Goal: Task Accomplishment & Management: Use online tool/utility

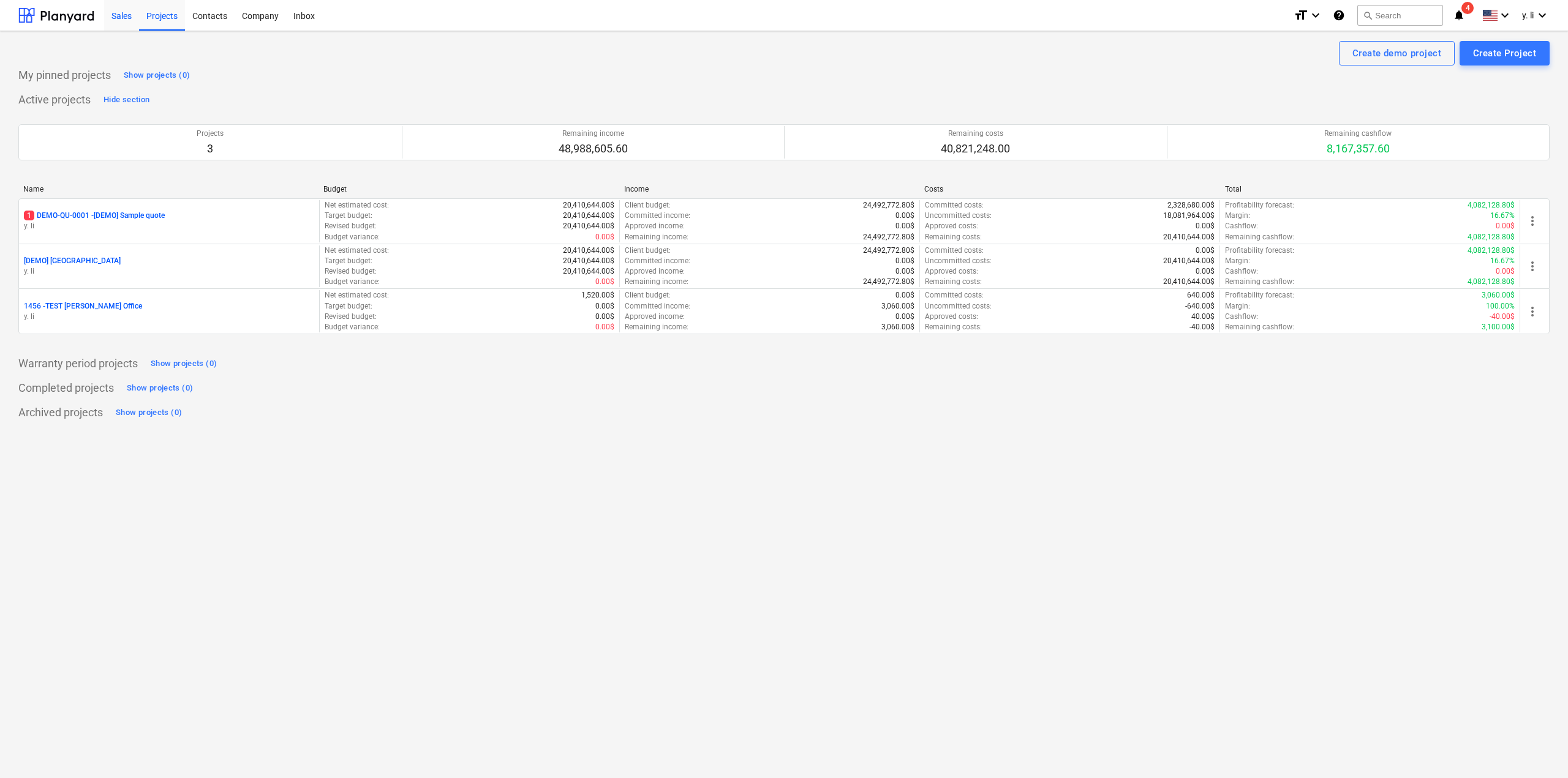
click at [117, 17] on div "Sales" at bounding box center [121, 15] width 35 height 31
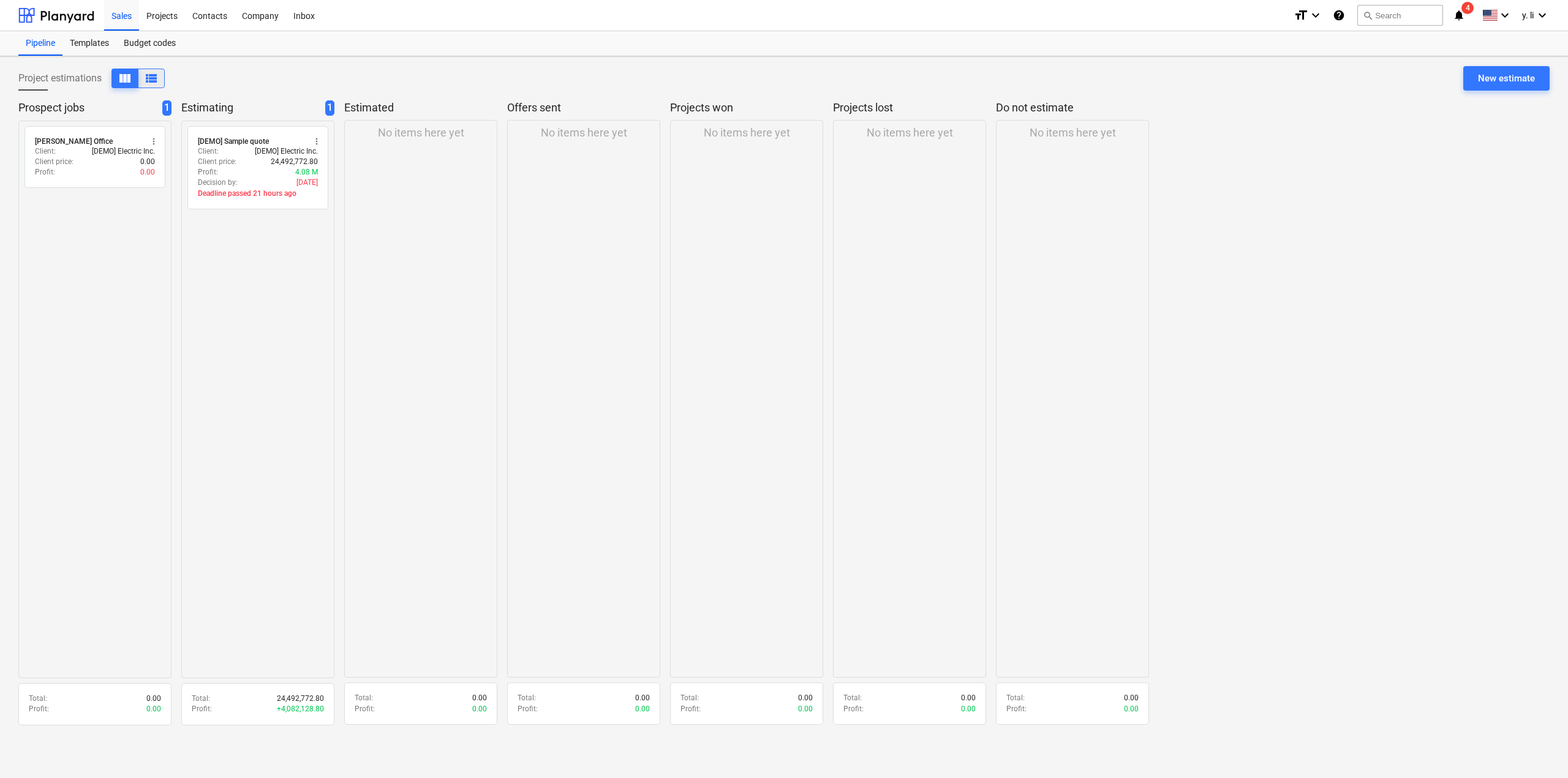
click at [148, 74] on span "view_list" at bounding box center [151, 79] width 15 height 15
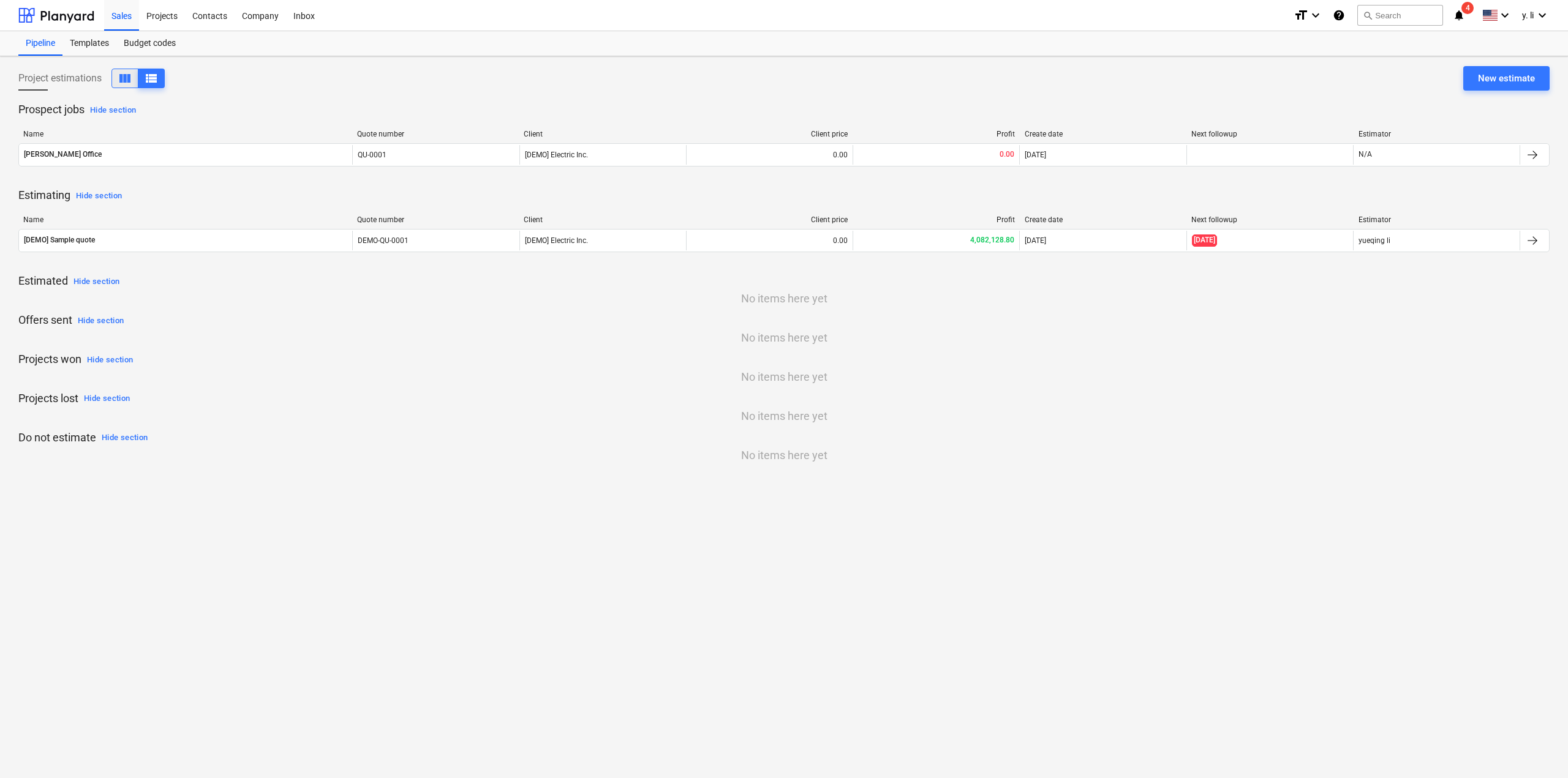
click at [116, 80] on button "view_column" at bounding box center [125, 79] width 27 height 20
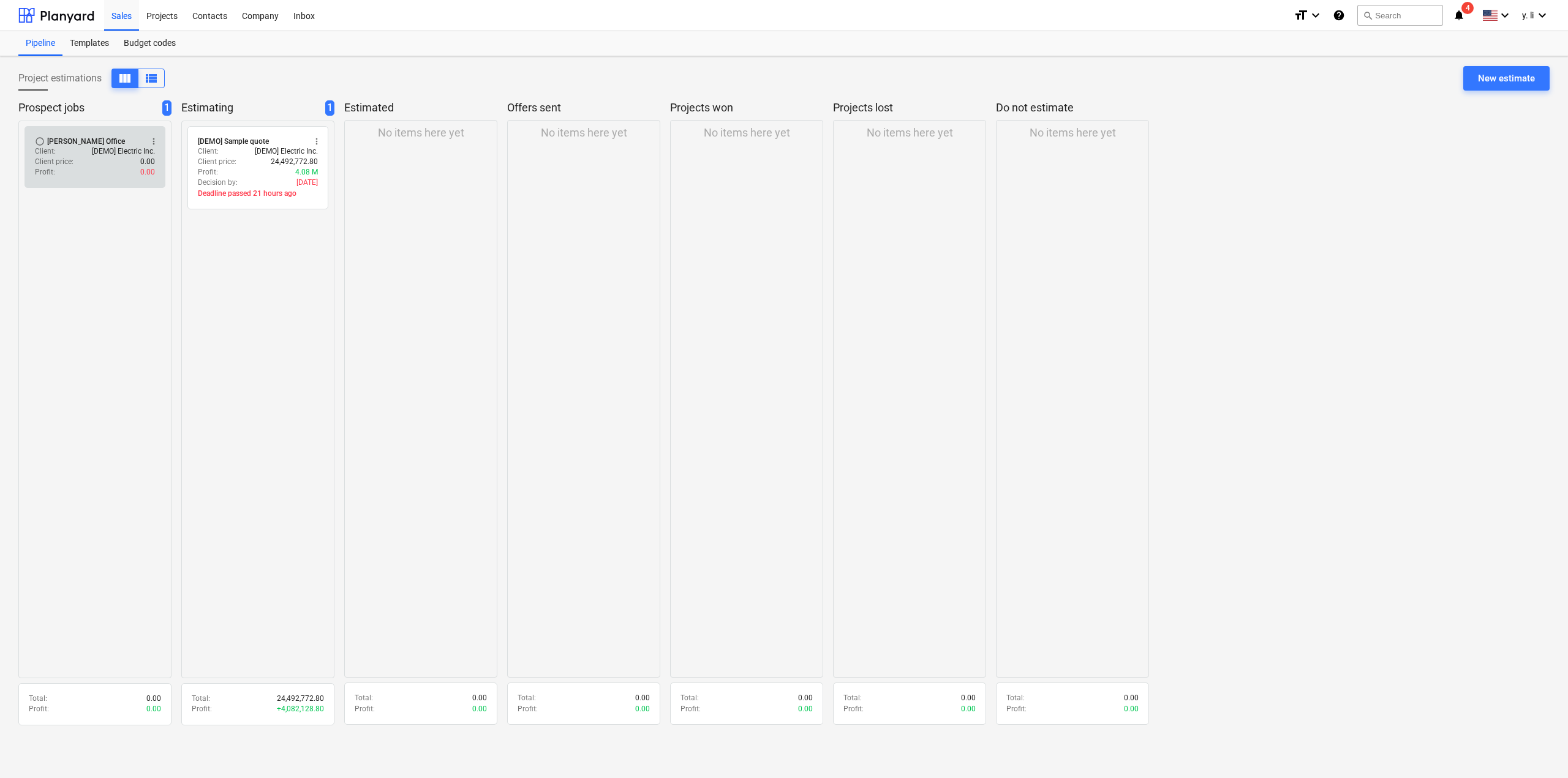
click at [74, 146] on div "Client : [DEMO] Electric Inc." at bounding box center [95, 151] width 120 height 10
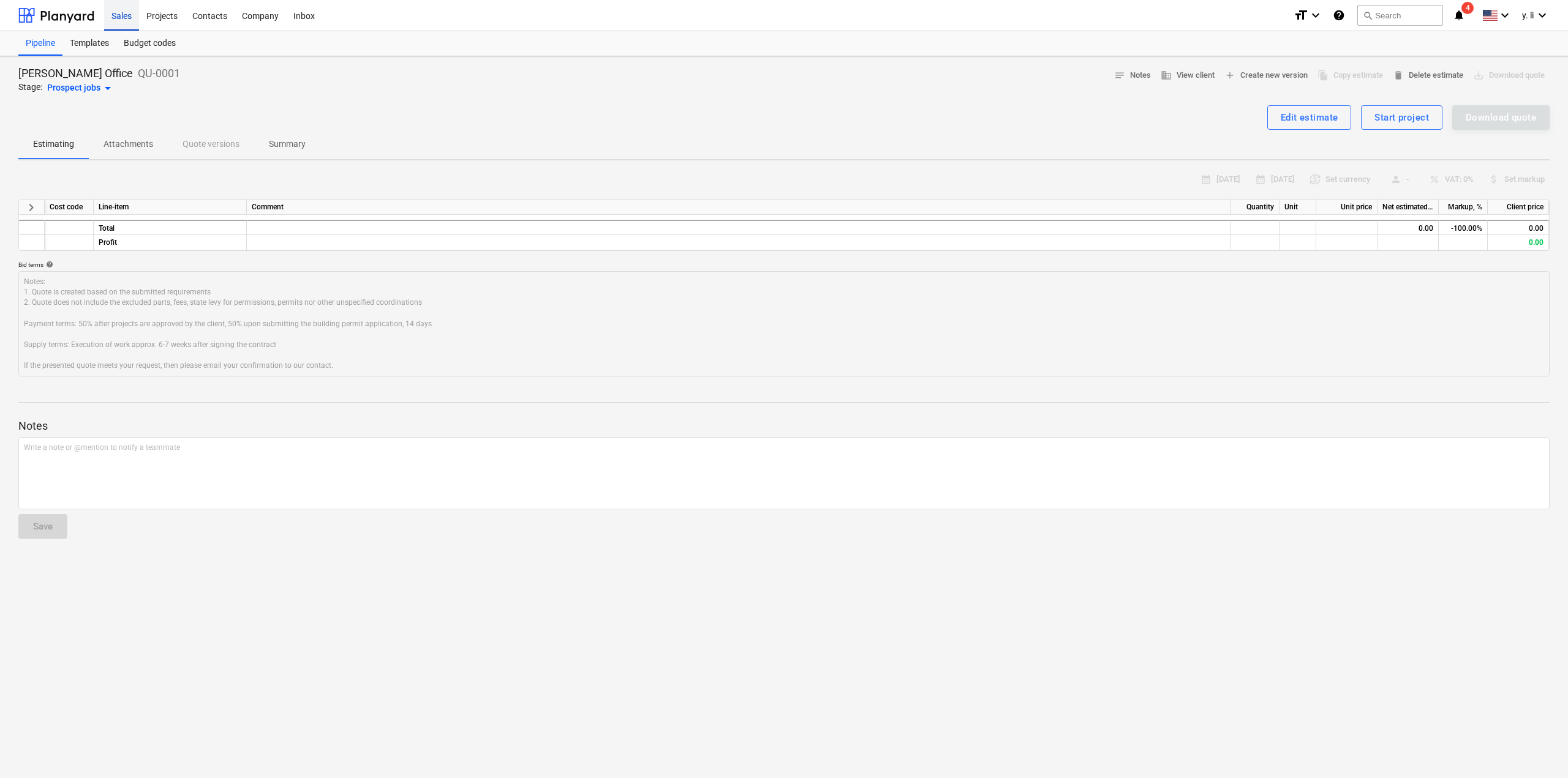
click at [109, 20] on div "Sales" at bounding box center [121, 15] width 35 height 31
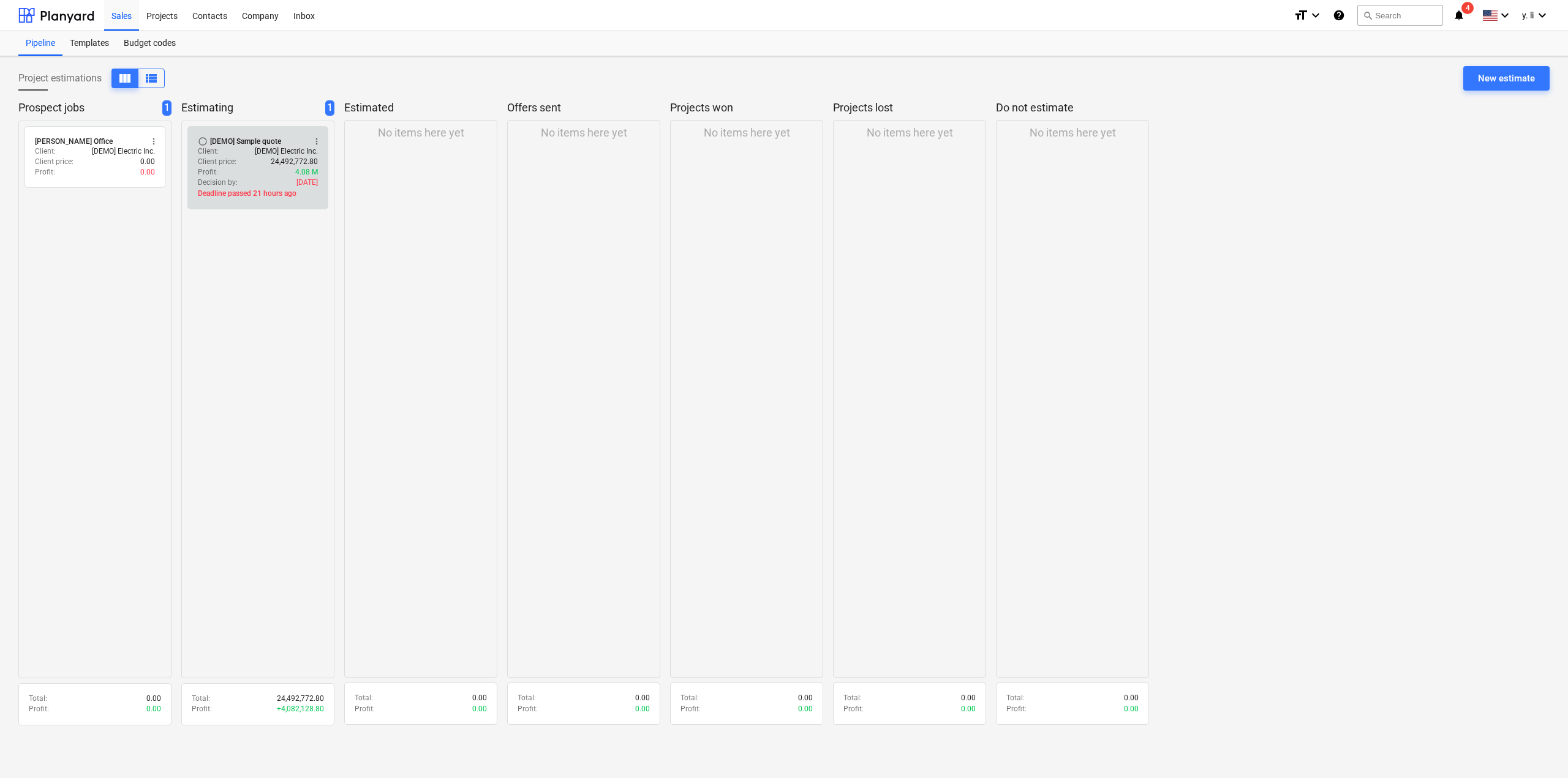
click at [237, 156] on div "Client : [DEMO] Electric Inc." at bounding box center [257, 151] width 120 height 10
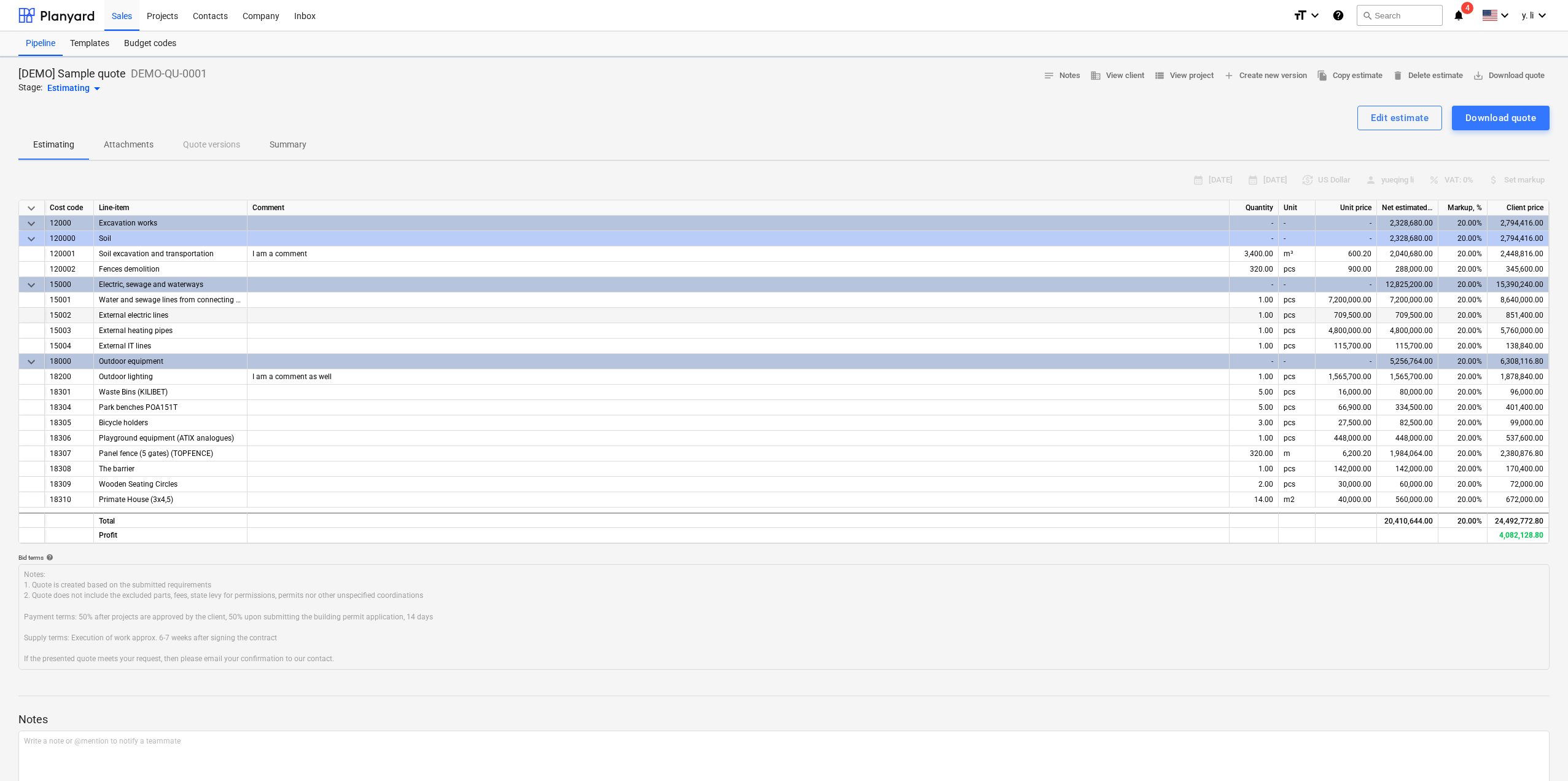
type textarea "x"
